Goal: Find specific page/section: Find specific page/section

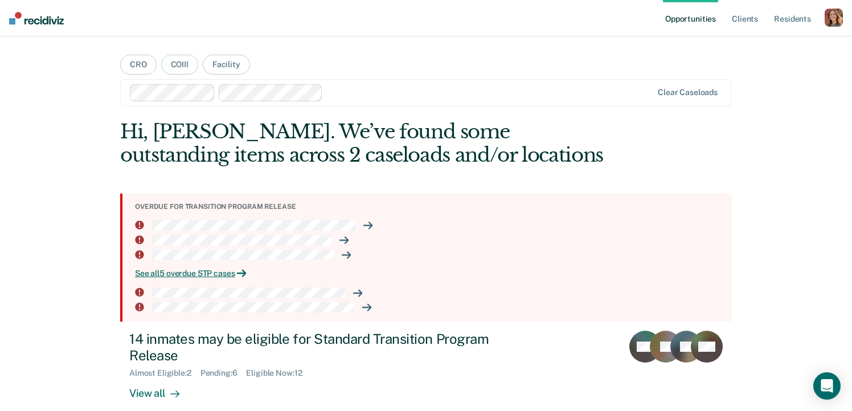
click at [829, 17] on div "button" at bounding box center [833, 18] width 18 height 18
click at [762, 46] on link "Profile" at bounding box center [788, 47] width 92 height 10
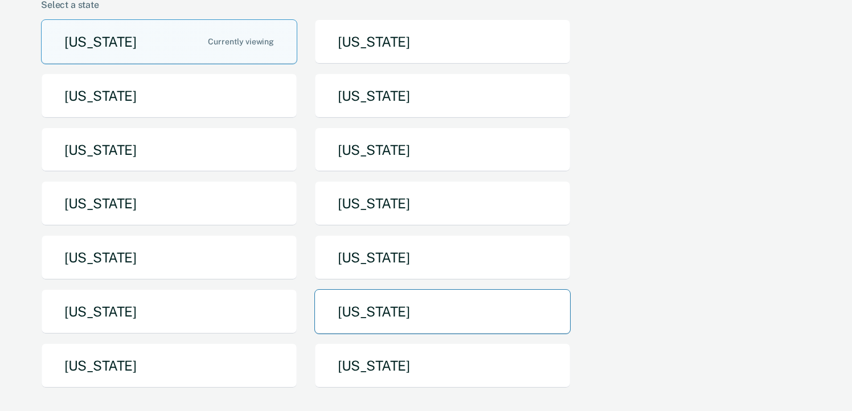
scroll to position [105, 0]
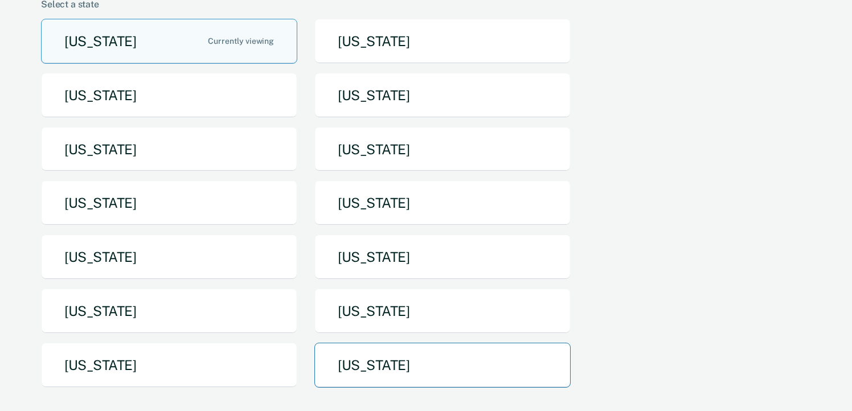
click at [352, 359] on button "[US_STATE]" at bounding box center [442, 365] width 256 height 45
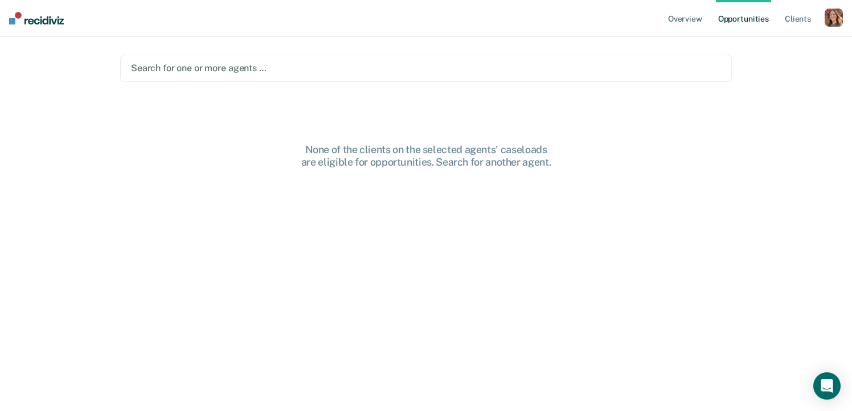
click at [831, 22] on div "button" at bounding box center [833, 18] width 18 height 18
click at [759, 46] on link "Profile" at bounding box center [788, 47] width 92 height 10
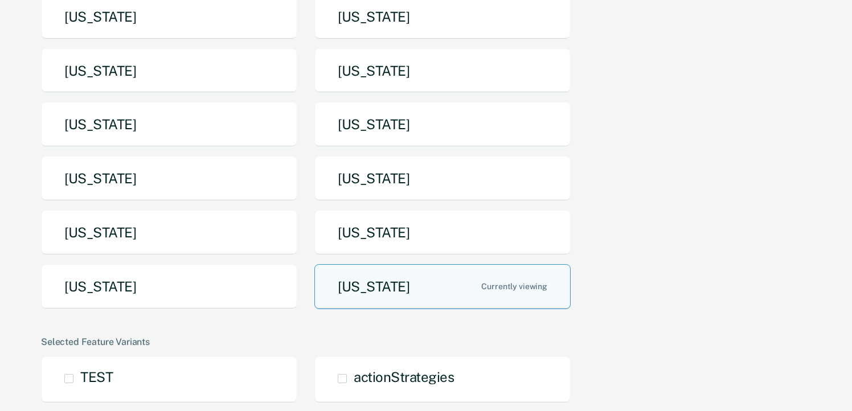
scroll to position [160, 0]
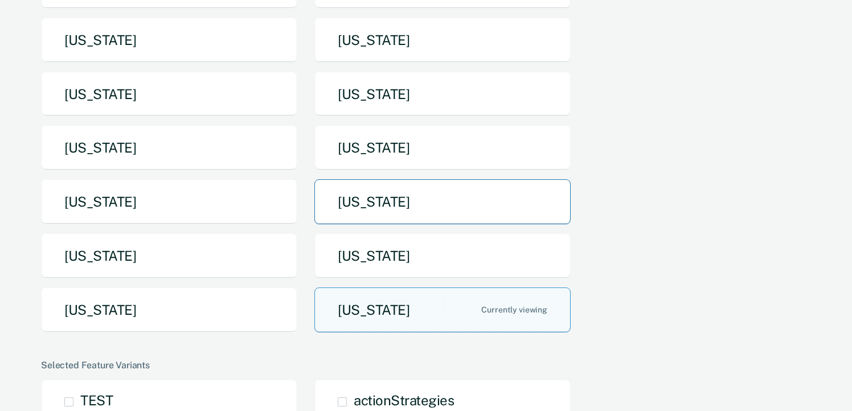
click at [366, 203] on button "[US_STATE]" at bounding box center [442, 201] width 256 height 45
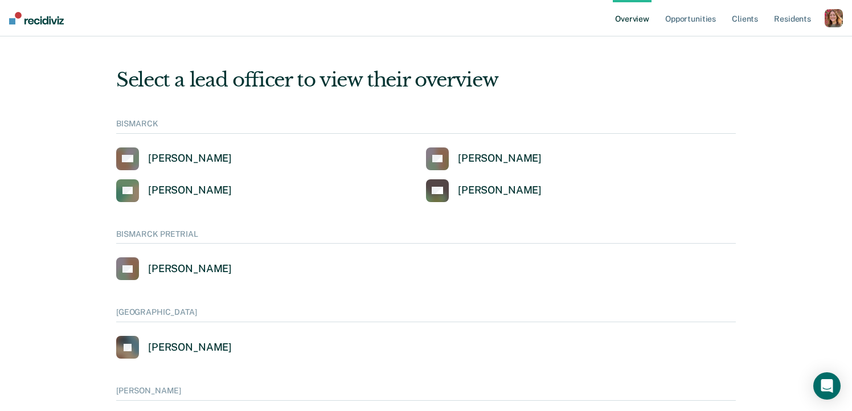
click at [834, 19] on div "button" at bounding box center [833, 18] width 18 height 18
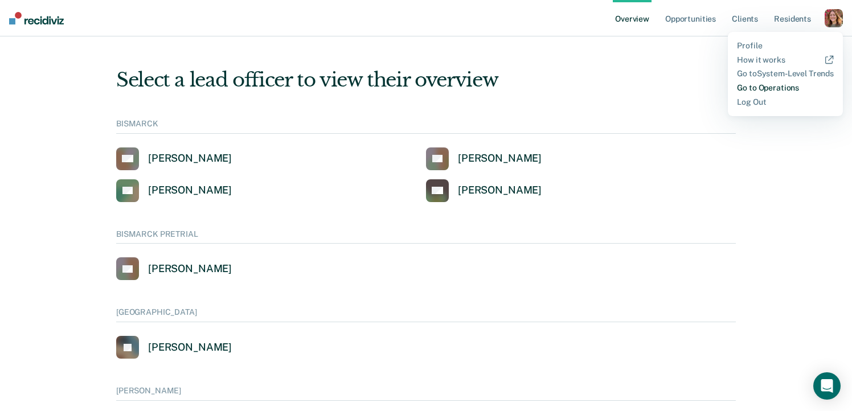
click at [756, 88] on link "Go to Operations" at bounding box center [785, 88] width 97 height 10
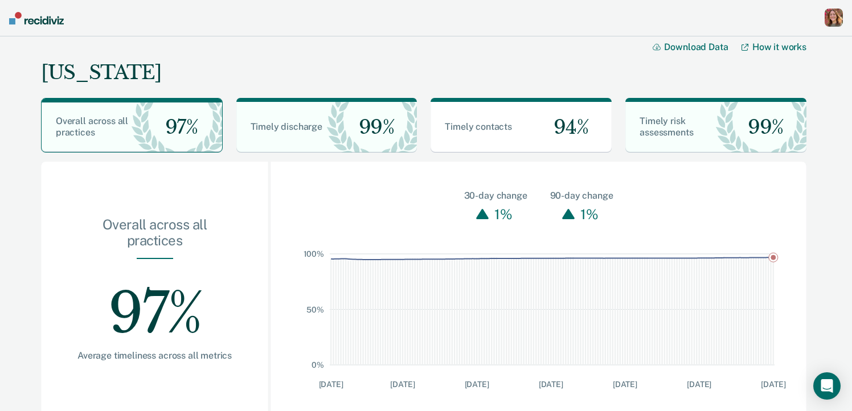
click at [833, 22] on div "button" at bounding box center [833, 18] width 18 height 18
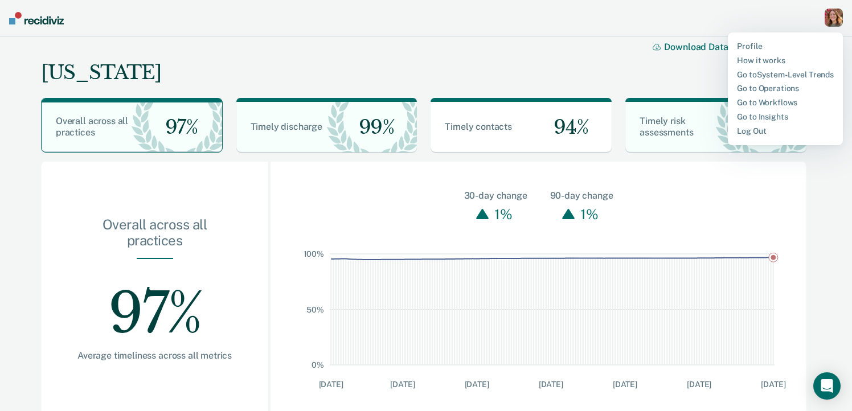
click at [642, 60] on div "[US_STATE] Download Data How it works" at bounding box center [423, 62] width 765 height 52
